Goal: Navigation & Orientation: Find specific page/section

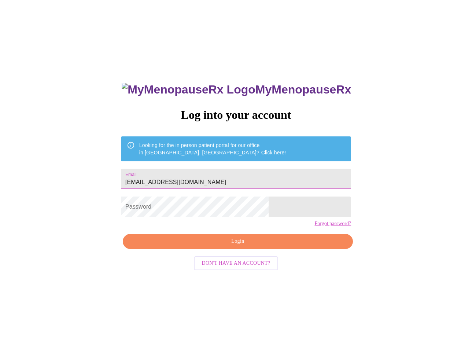
type input "[EMAIL_ADDRESS][DOMAIN_NAME]"
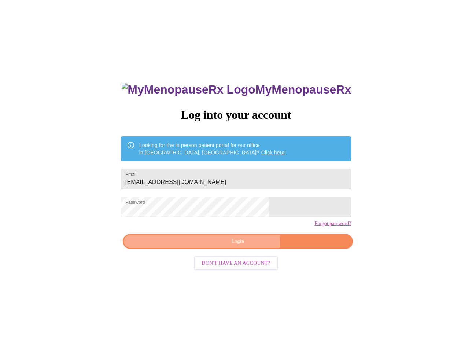
click at [242, 246] on span "Login" at bounding box center [237, 241] width 213 height 9
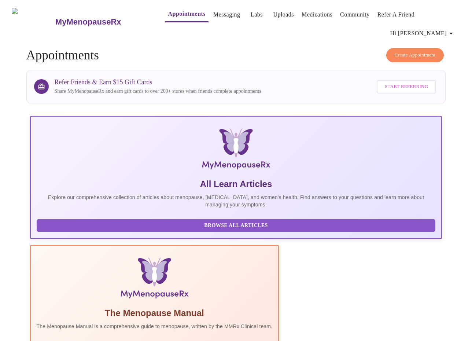
click at [250, 14] on link "Labs" at bounding box center [256, 15] width 12 height 10
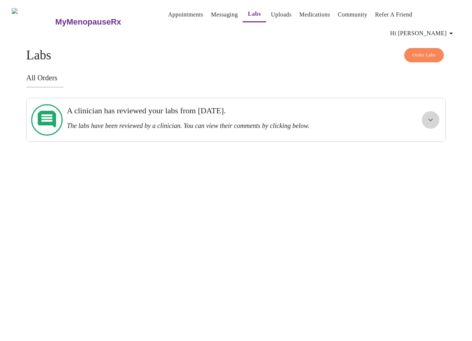
click at [432, 115] on icon "show more" at bounding box center [430, 119] width 9 height 9
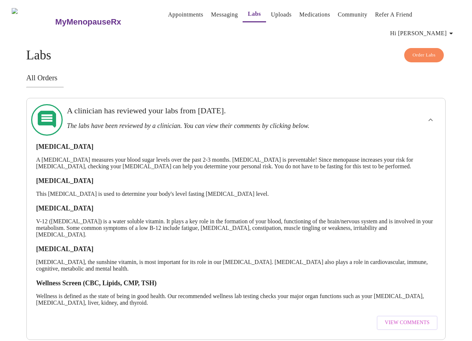
click at [271, 14] on link "Uploads" at bounding box center [281, 15] width 21 height 10
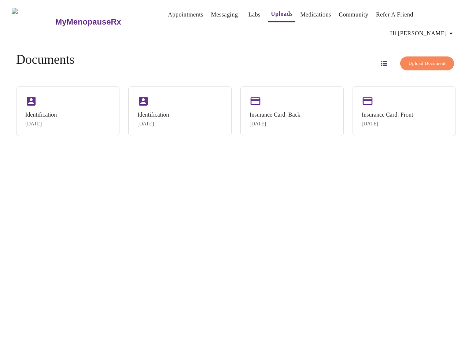
click at [303, 16] on link "Medications" at bounding box center [315, 15] width 31 height 10
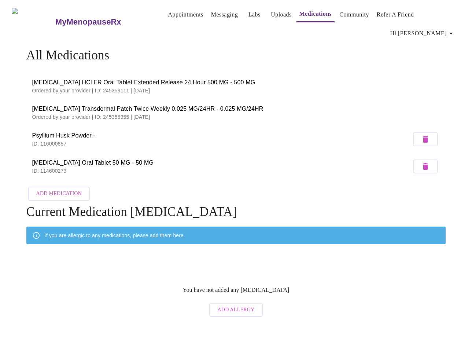
click at [346, 14] on link "Community" at bounding box center [354, 15] width 30 height 10
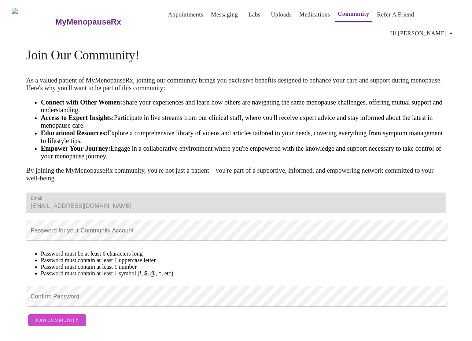
click at [272, 14] on link "Uploads" at bounding box center [281, 15] width 21 height 10
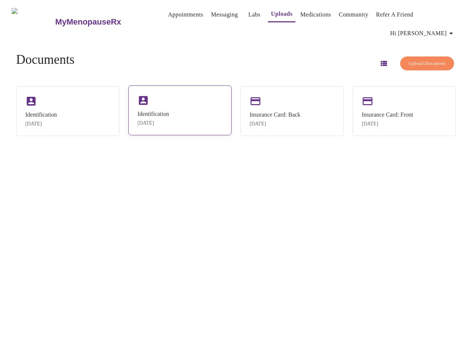
click at [189, 90] on div "Identification [DATE]" at bounding box center [179, 110] width 103 height 50
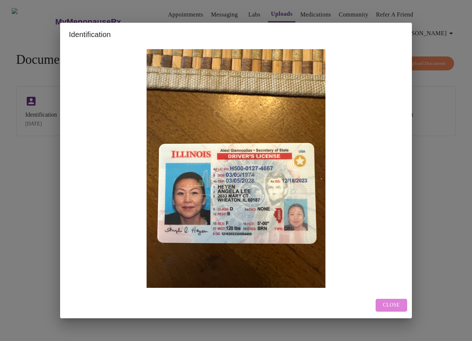
click at [389, 305] on span "Close" at bounding box center [391, 304] width 17 height 9
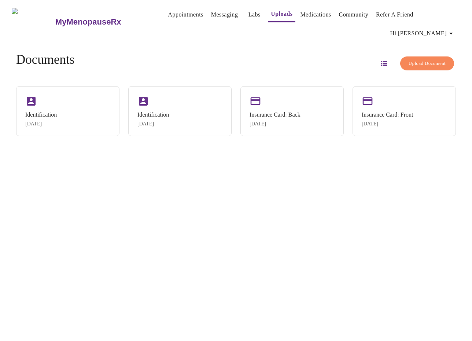
click at [454, 29] on icon "button" at bounding box center [450, 33] width 9 height 9
click at [265, 44] on div at bounding box center [236, 170] width 472 height 341
